Goal: Answer question/provide support

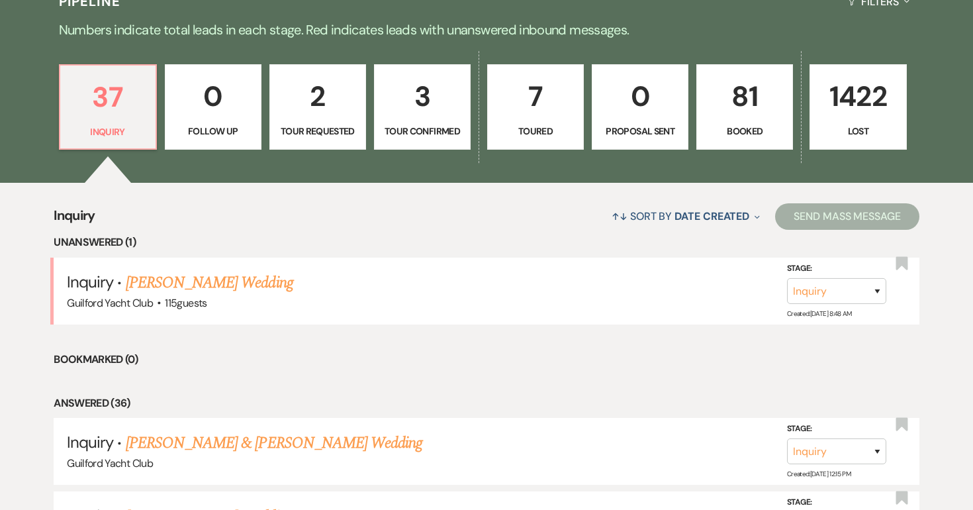
scroll to position [424, 0]
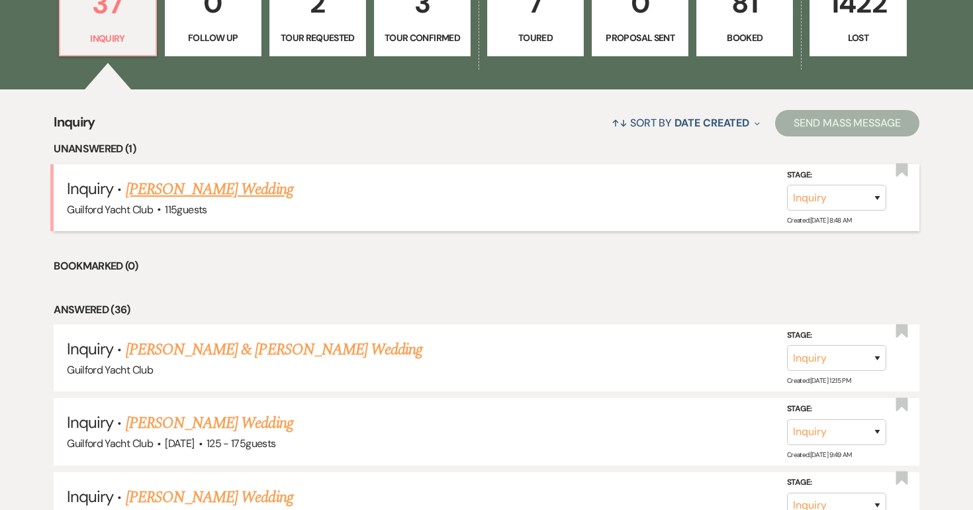
click at [207, 181] on link "[PERSON_NAME] Wedding" at bounding box center [209, 189] width 167 height 24
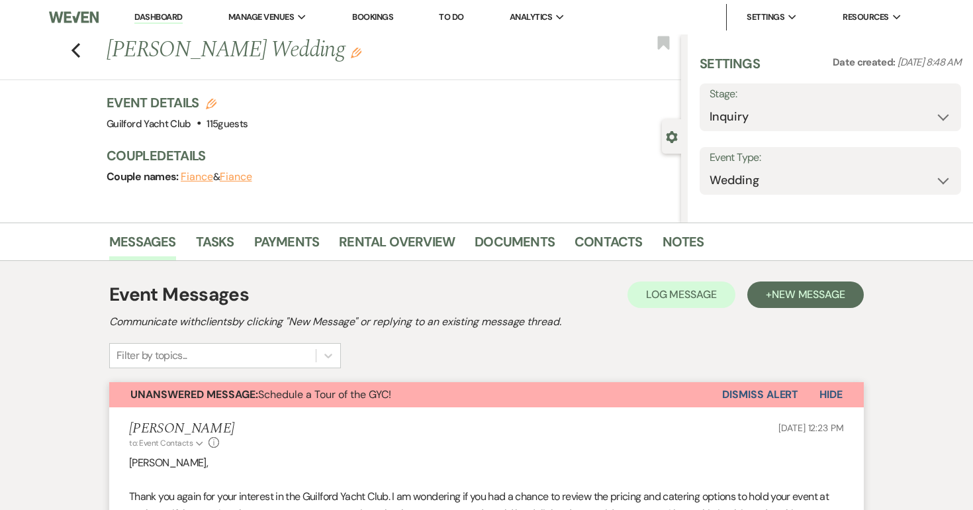
select select "22"
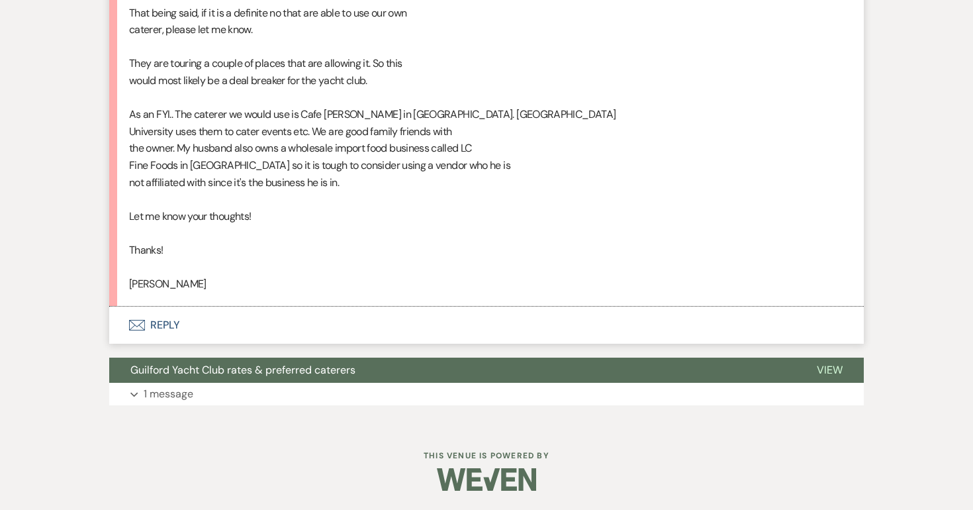
scroll to position [880, 0]
click at [163, 324] on button "Envelope Reply" at bounding box center [486, 324] width 755 height 37
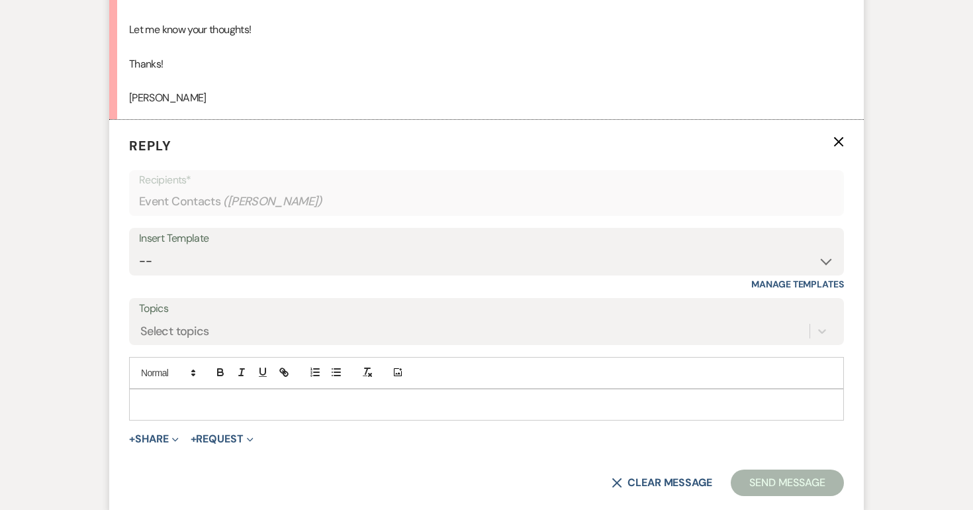
scroll to position [1068, 0]
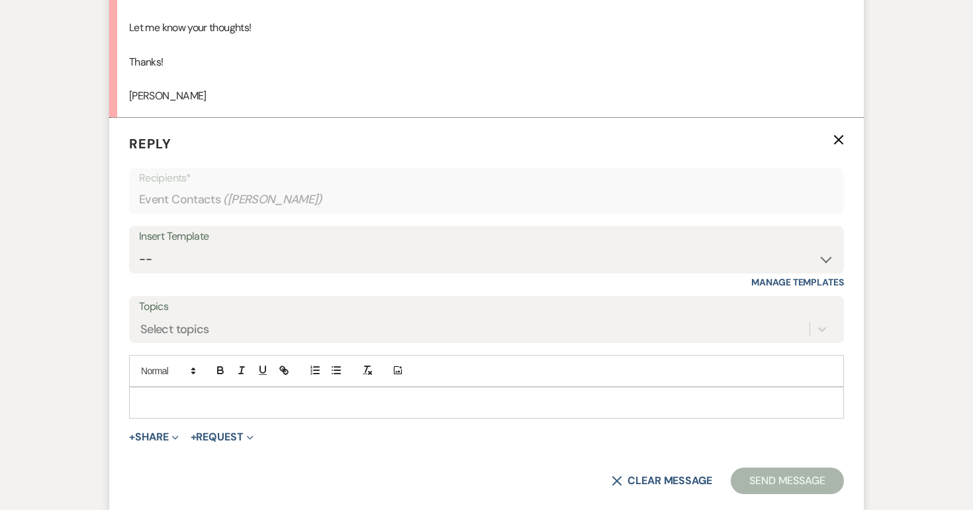
click at [150, 391] on div at bounding box center [486, 402] width 713 height 30
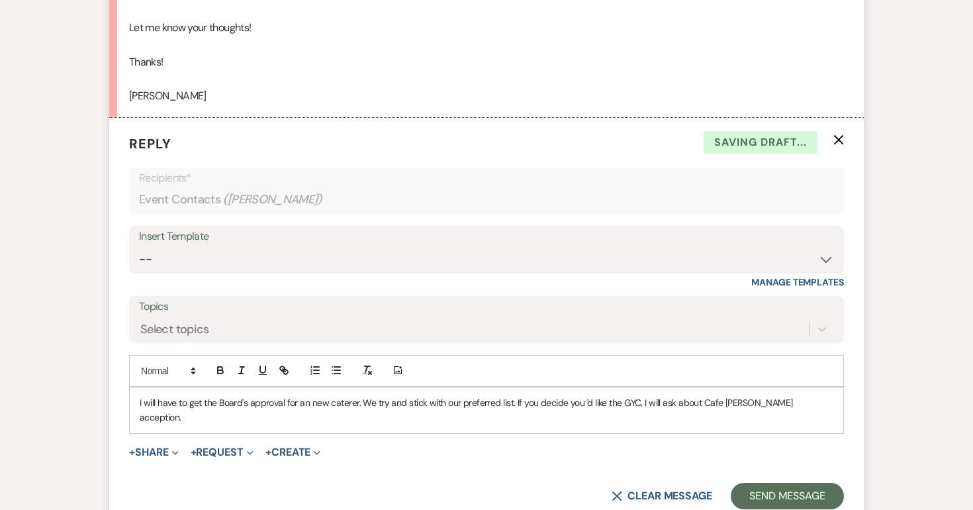
click at [805, 406] on p "I will have to get the Board's approval for an new caterer. We try and stick wi…" at bounding box center [487, 410] width 694 height 30
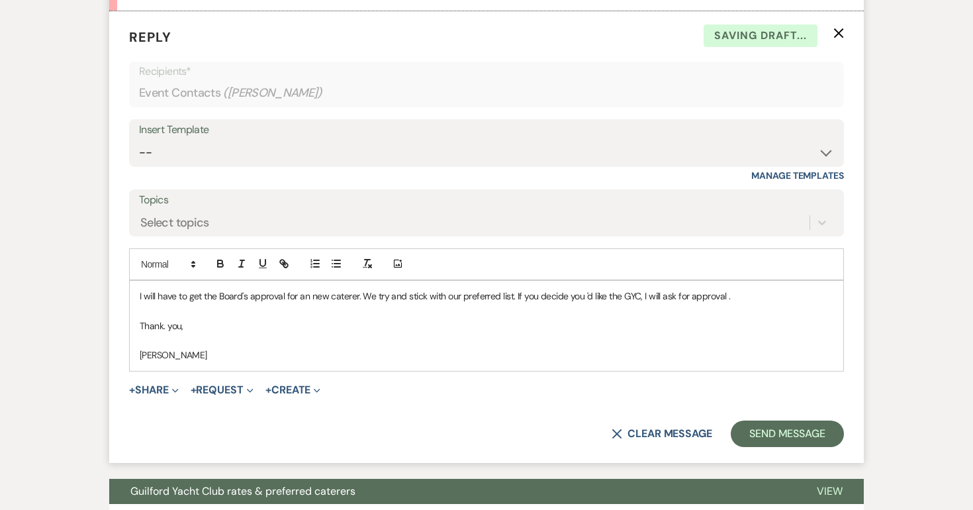
scroll to position [1182, 0]
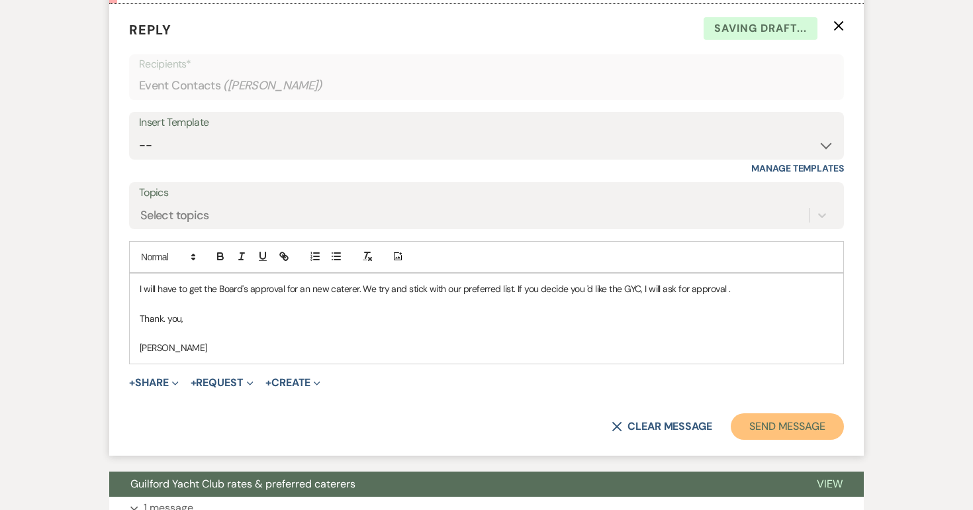
click at [805, 424] on button "Send Message" at bounding box center [787, 426] width 113 height 26
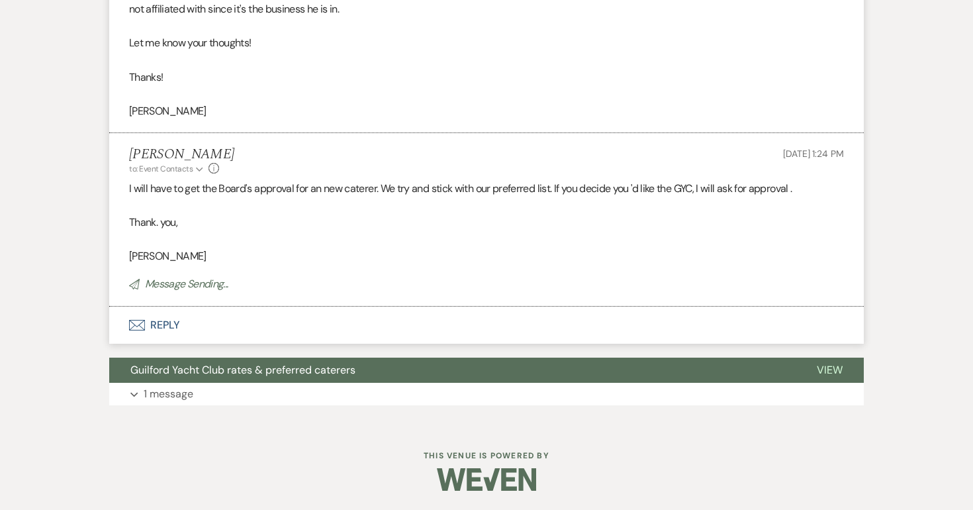
scroll to position [0, 0]
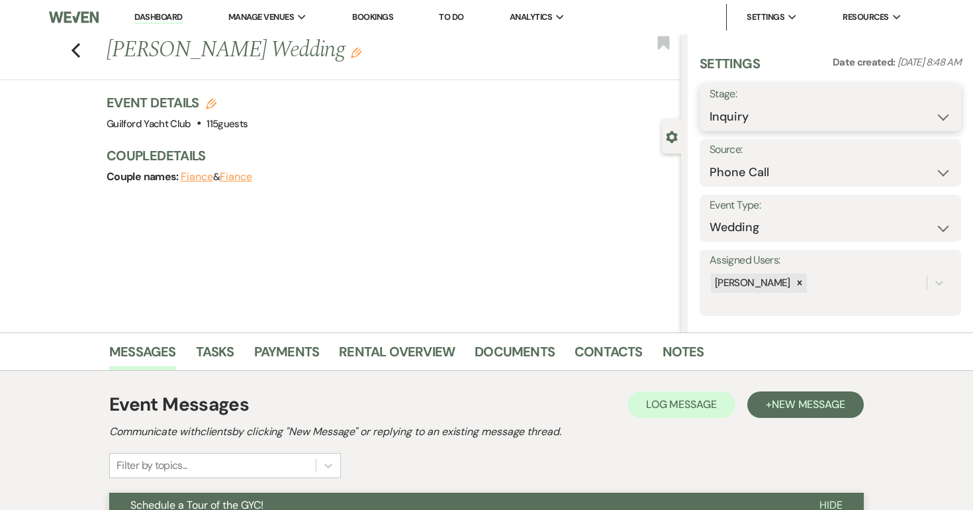
click at [764, 113] on select "Inquiry Follow Up Tour Requested Tour Confirmed Toured Proposal Sent Booked Lost" at bounding box center [831, 117] width 242 height 26
select select "8"
click at [710, 104] on select "Inquiry Follow Up Tour Requested Tour Confirmed Toured Proposal Sent Booked Lost" at bounding box center [831, 117] width 242 height 26
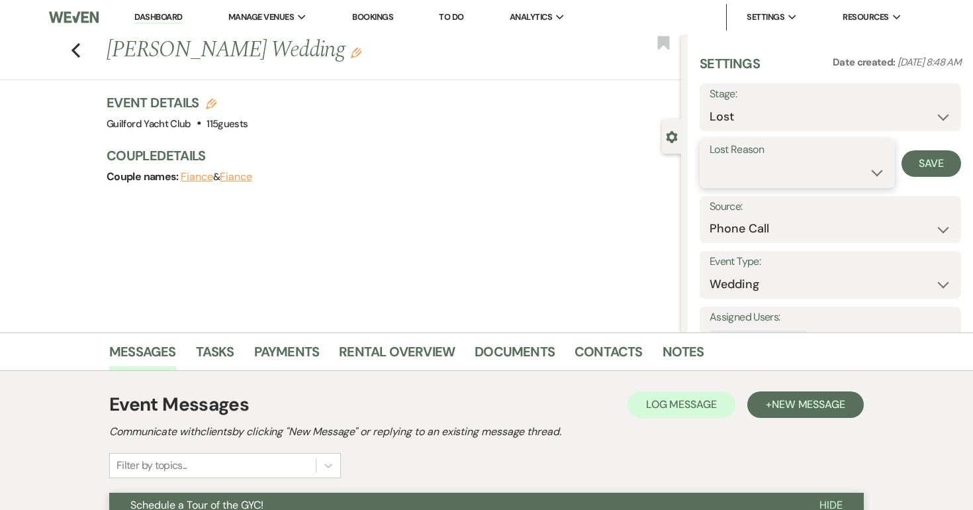
click at [732, 168] on select "Booked Elsewhere Budget Date Unavailable No Response Not a Good Match Capacity …" at bounding box center [797, 173] width 175 height 26
select select "10"
click at [710, 160] on select "Booked Elsewhere Budget Date Unavailable No Response Not a Good Match Capacity …" at bounding box center [797, 173] width 175 height 26
click at [921, 161] on button "Save" at bounding box center [931, 163] width 60 height 26
click at [79, 50] on icon "Previous" at bounding box center [76, 50] width 10 height 16
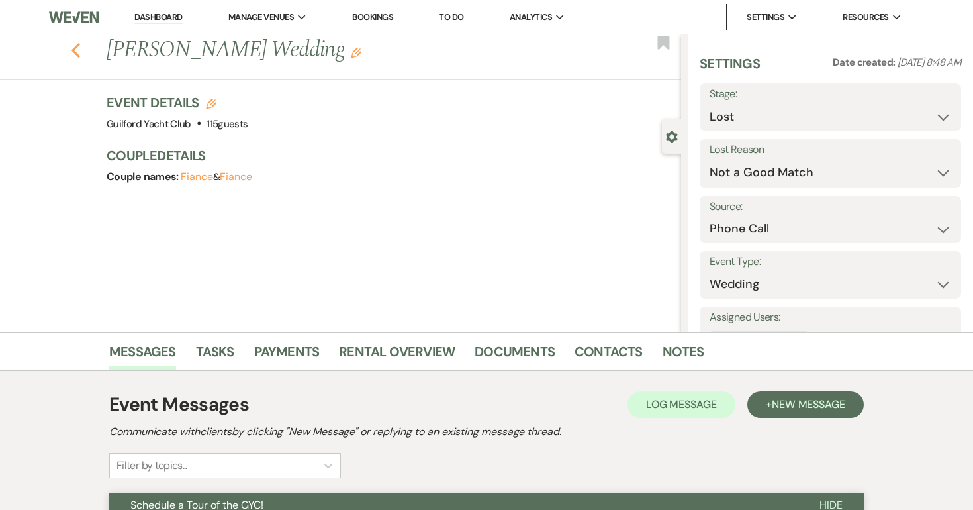
select select "8"
select select "10"
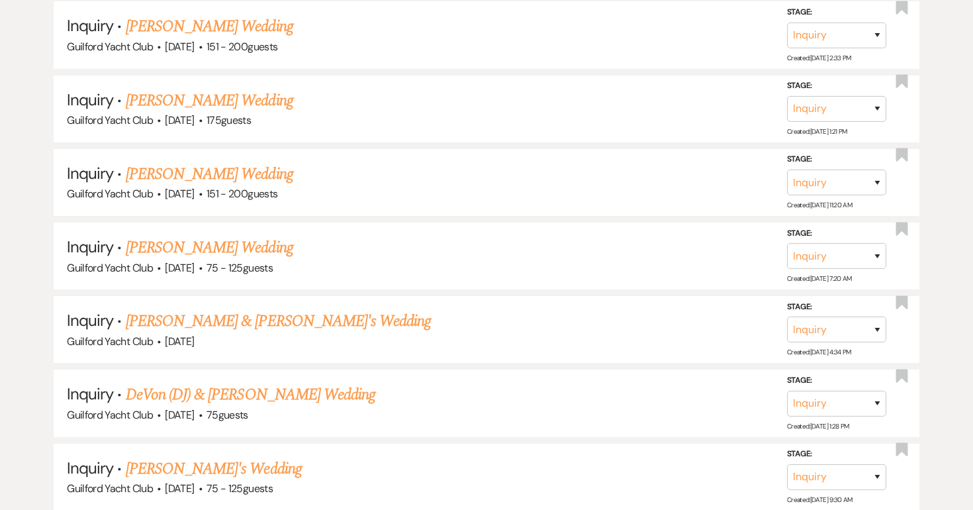
scroll to position [1998, 0]
